Goal: Navigation & Orientation: Find specific page/section

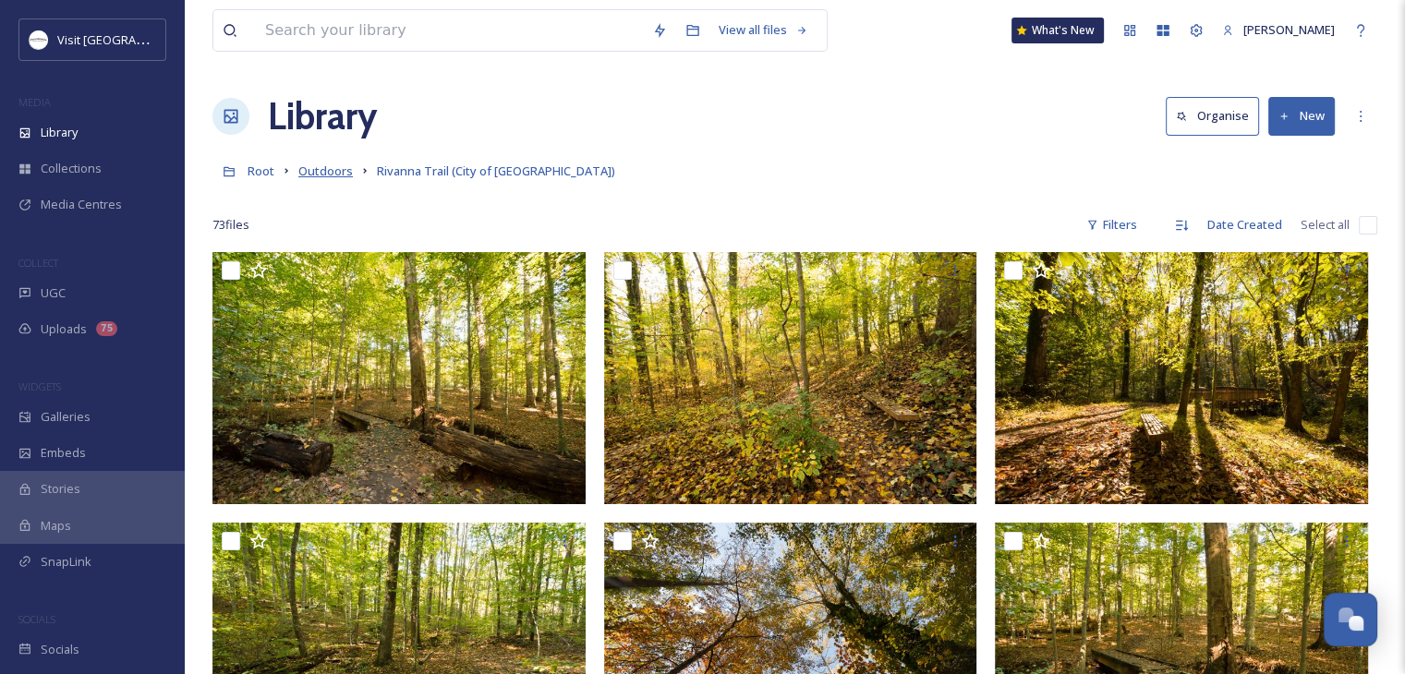
click at [334, 168] on span "Outdoors" at bounding box center [325, 171] width 55 height 17
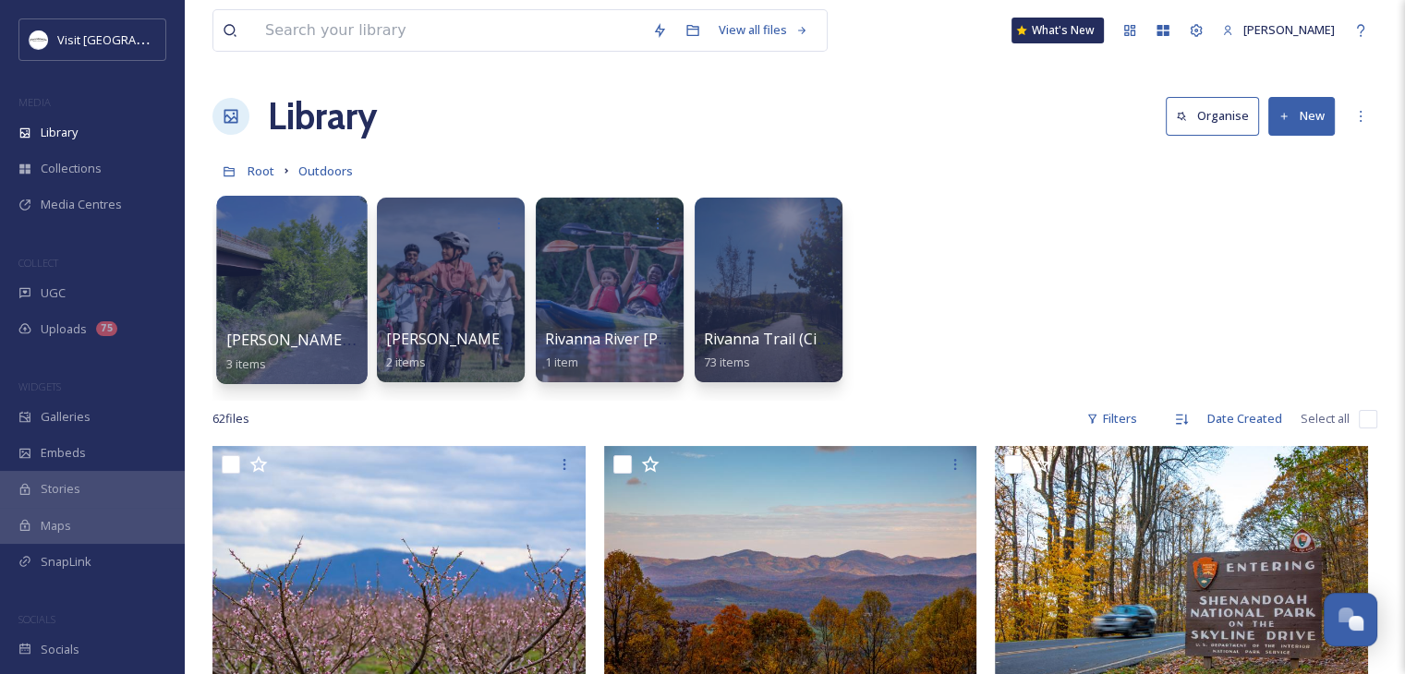
click at [327, 316] on div at bounding box center [291, 290] width 151 height 188
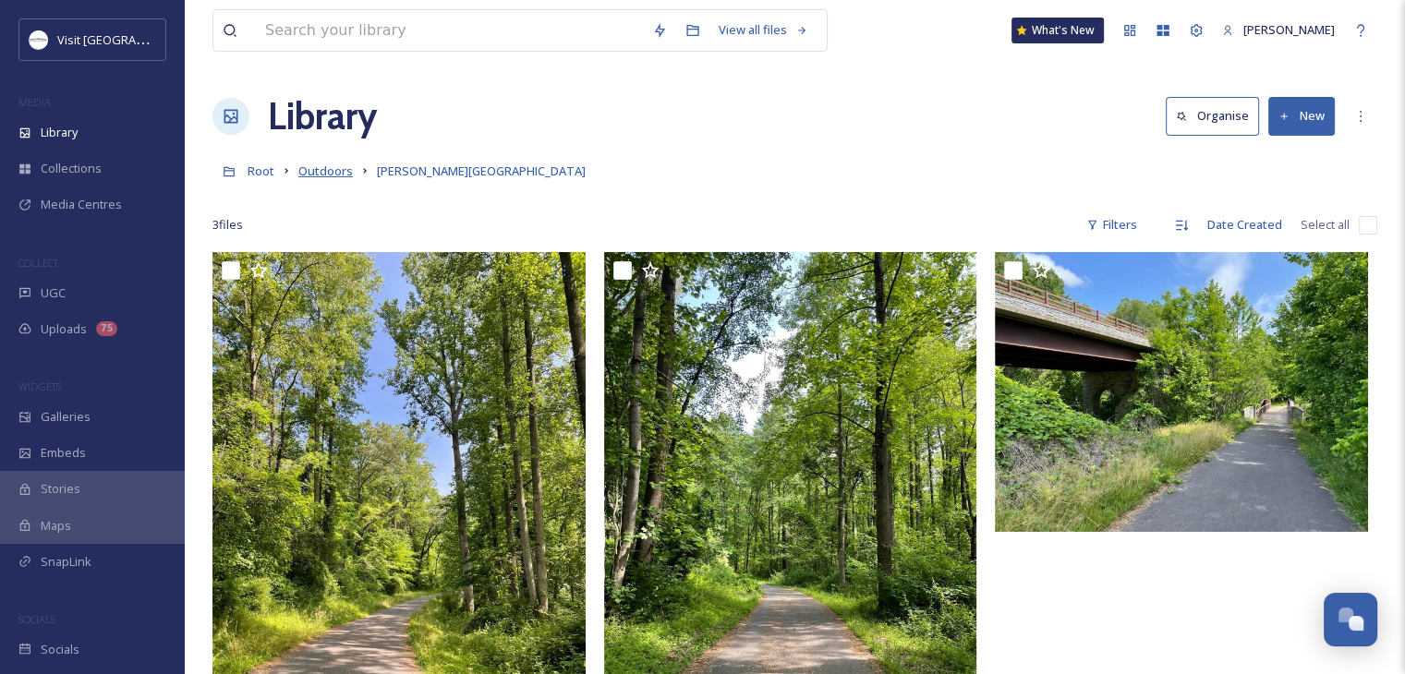
click at [300, 167] on span "Outdoors" at bounding box center [325, 171] width 55 height 17
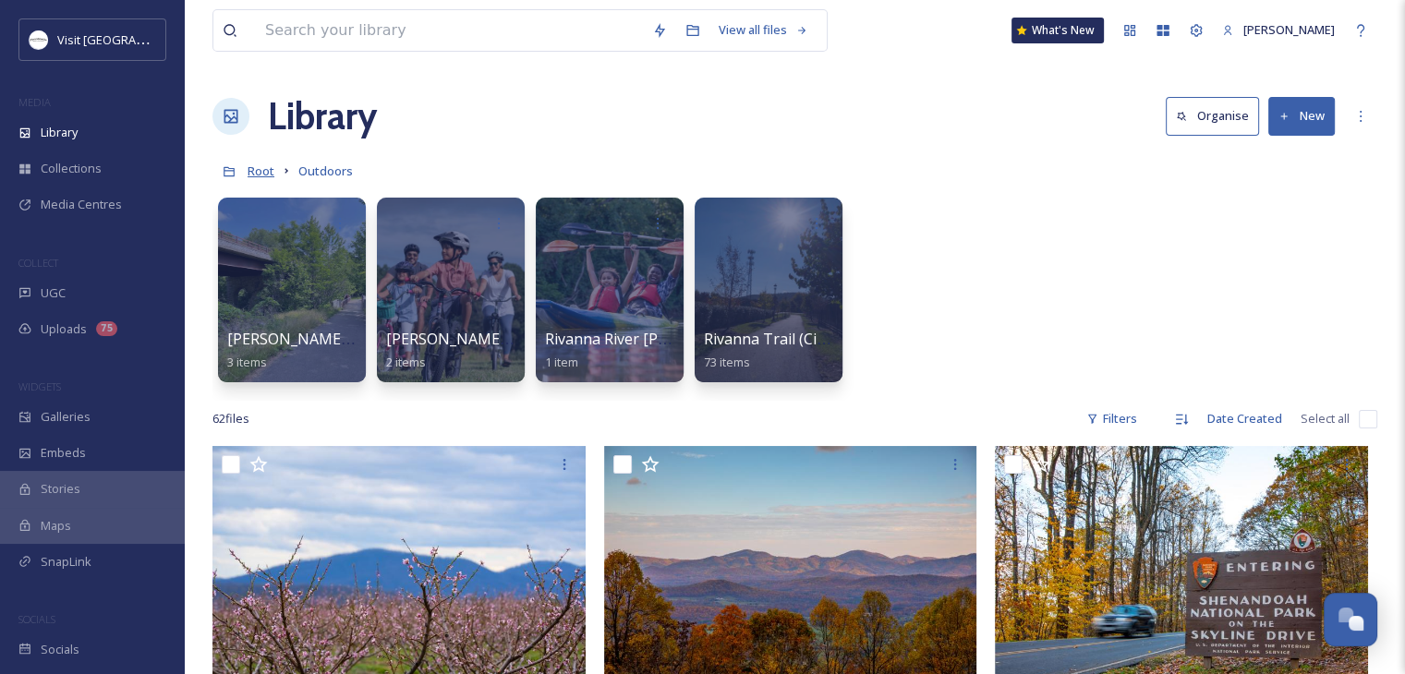
click at [266, 175] on span "Root" at bounding box center [261, 171] width 27 height 17
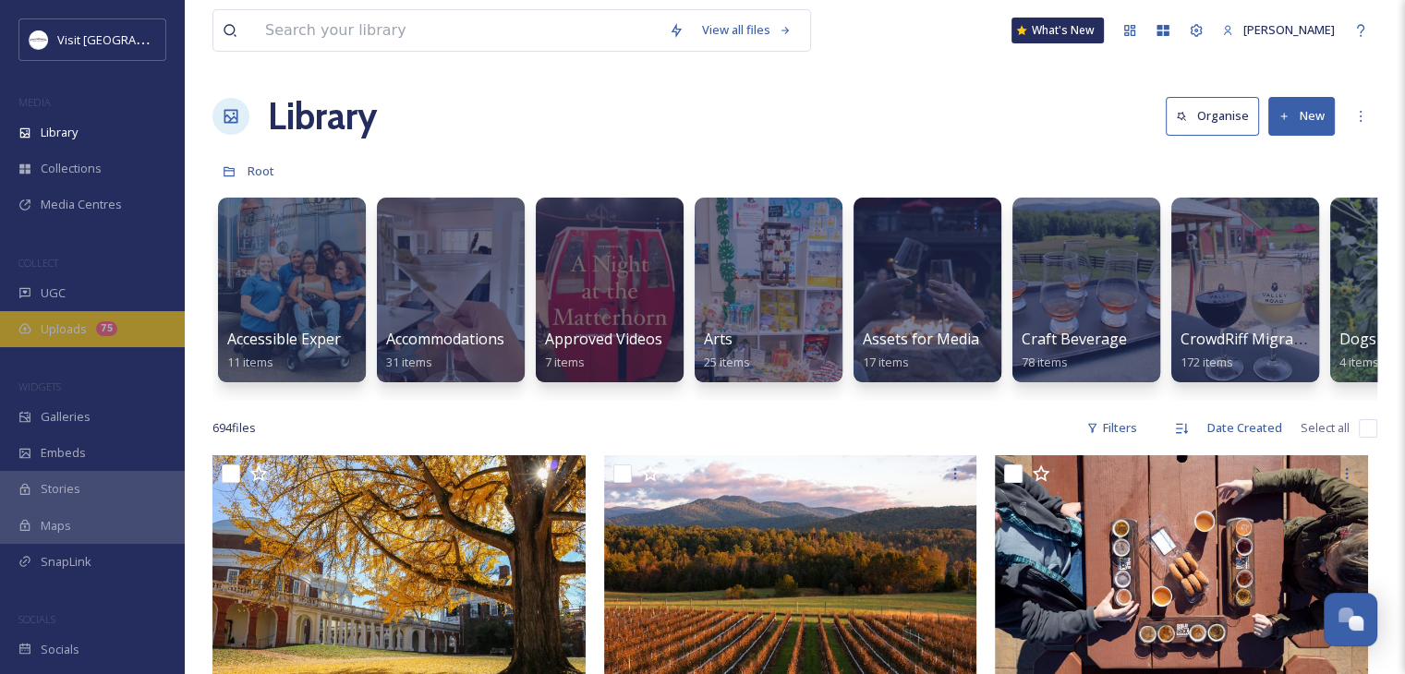
click at [120, 314] on div "Uploads 75" at bounding box center [92, 329] width 185 height 36
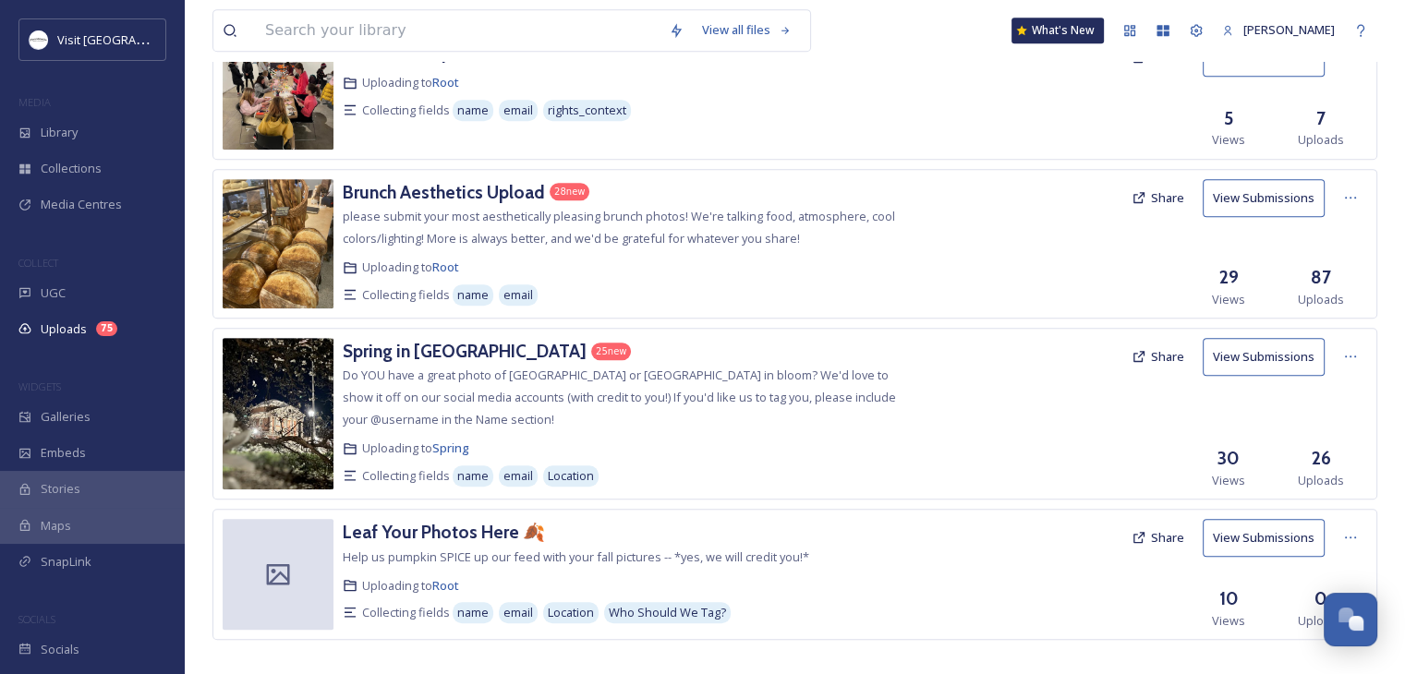
scroll to position [941, 0]
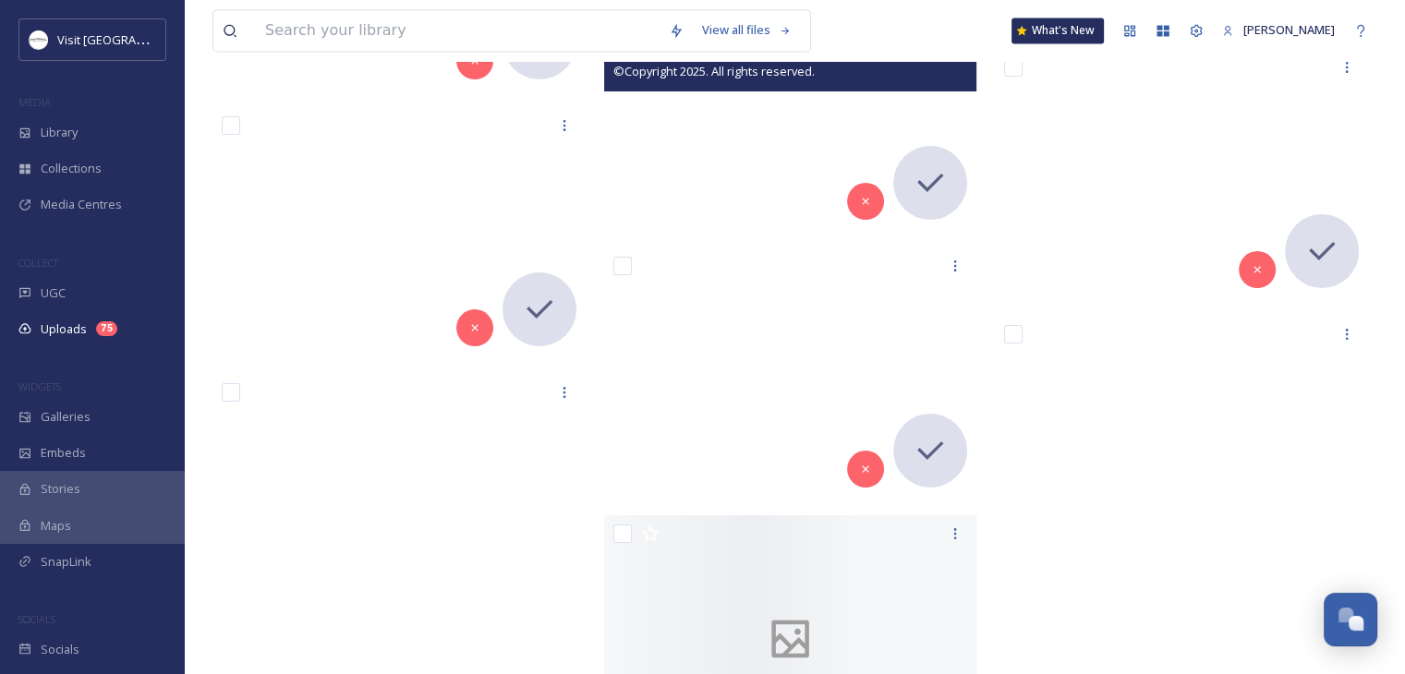
scroll to position [87202, 0]
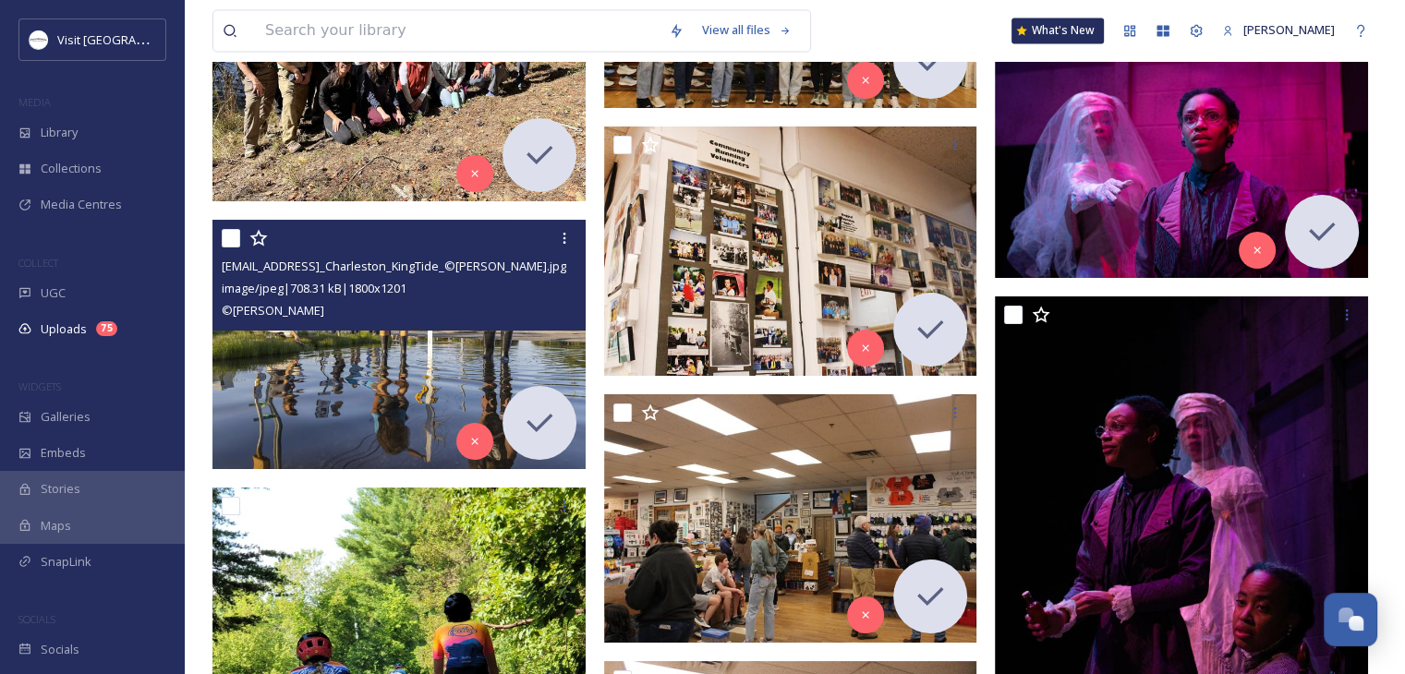
click at [439, 346] on img at bounding box center [398, 344] width 373 height 249
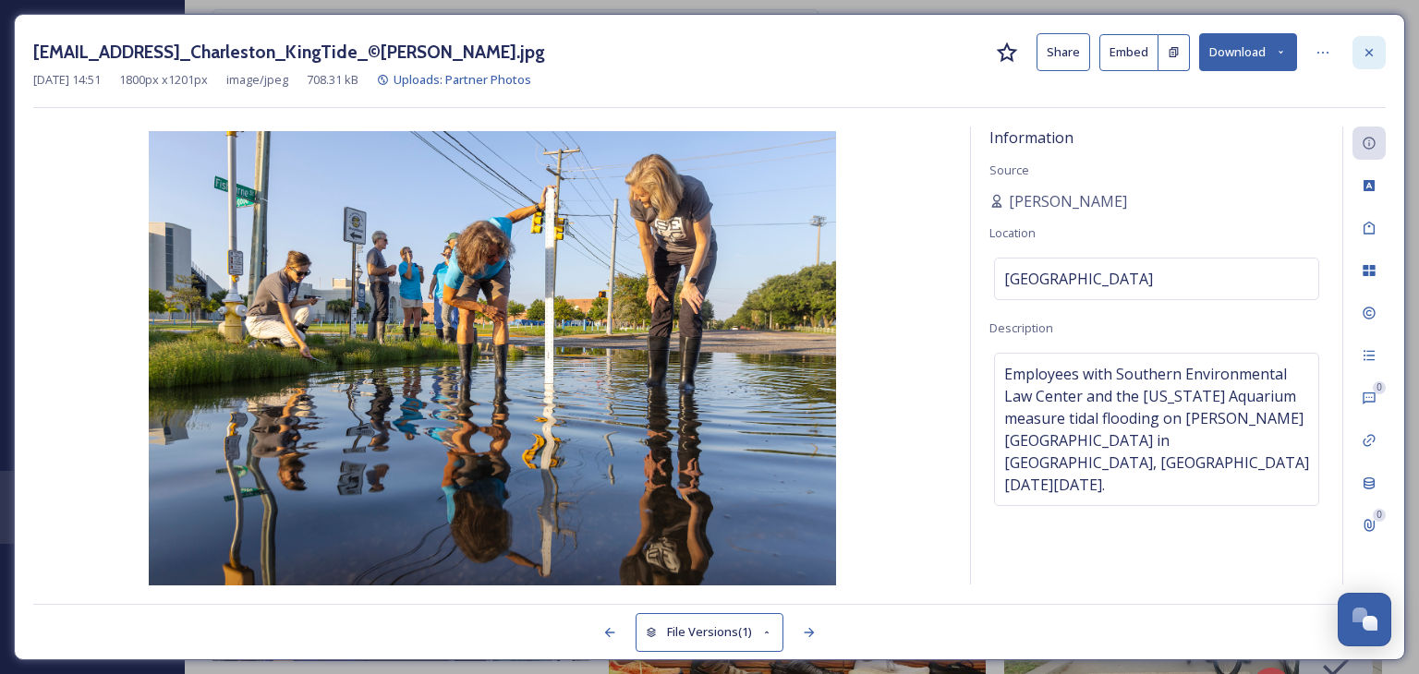
click at [1377, 61] on div at bounding box center [1368, 52] width 33 height 33
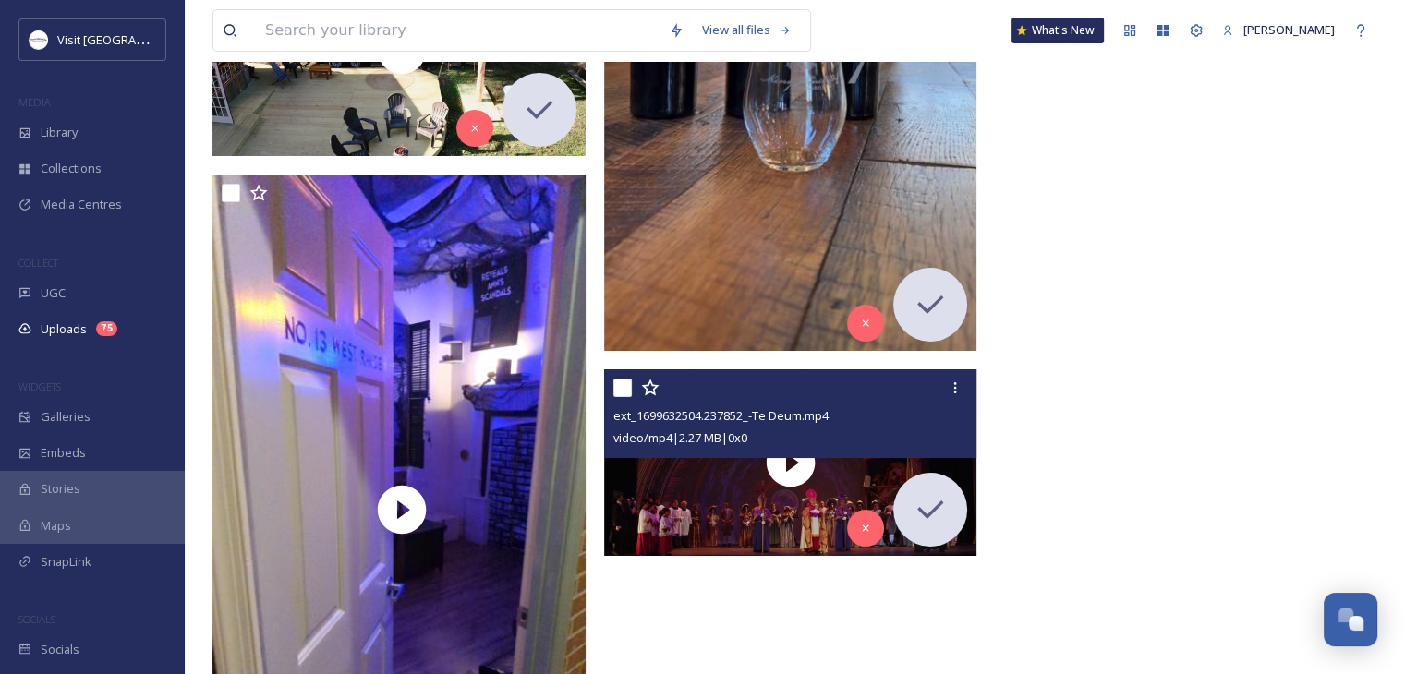
scroll to position [126663, 0]
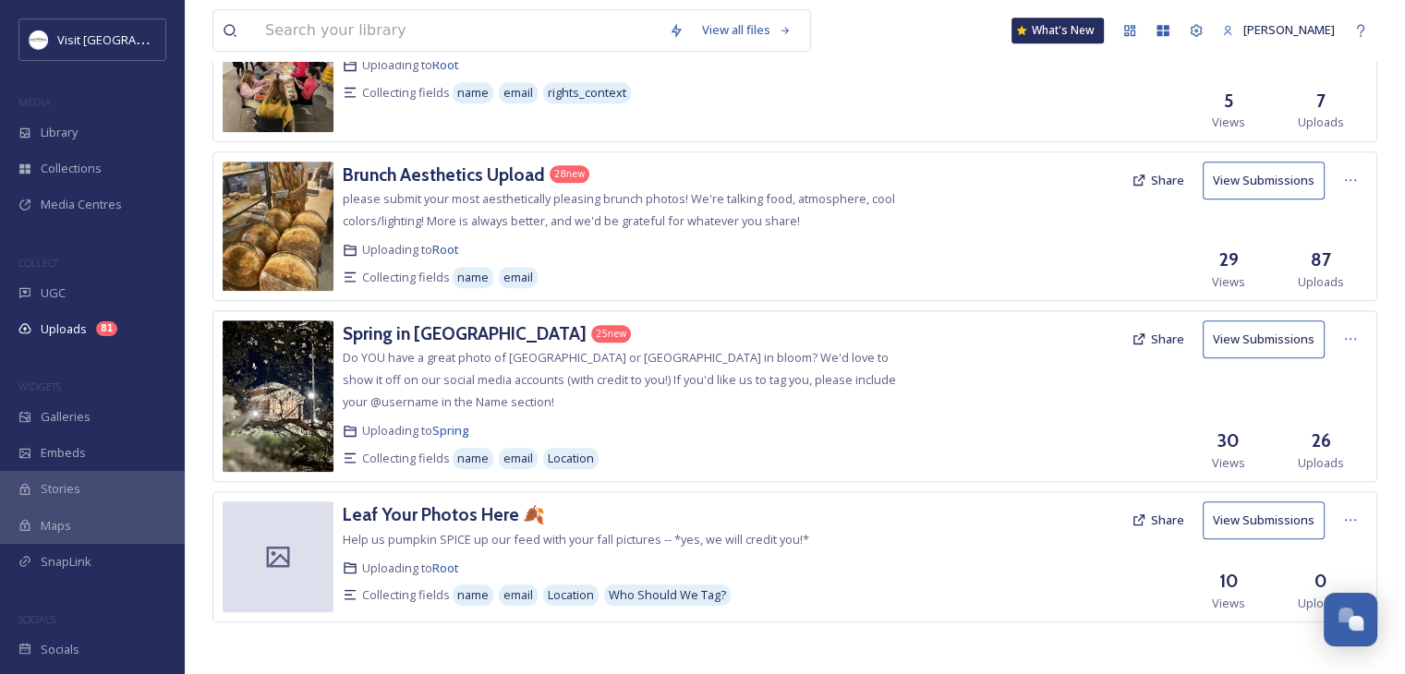
scroll to position [941, 0]
